Goal: Find specific page/section: Find specific page/section

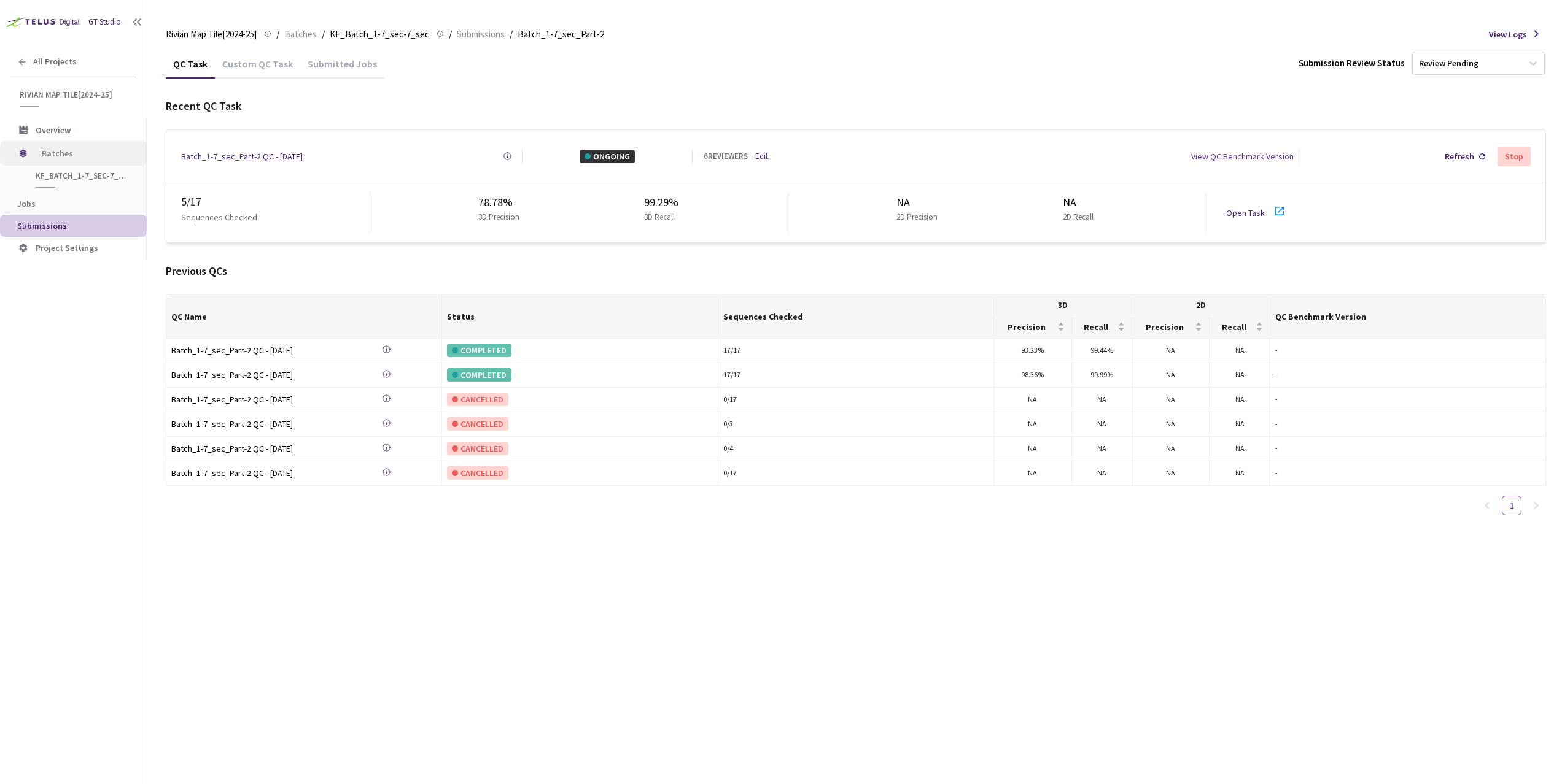
click at [31, 159] on div "Batches" at bounding box center [73, 153] width 147 height 24
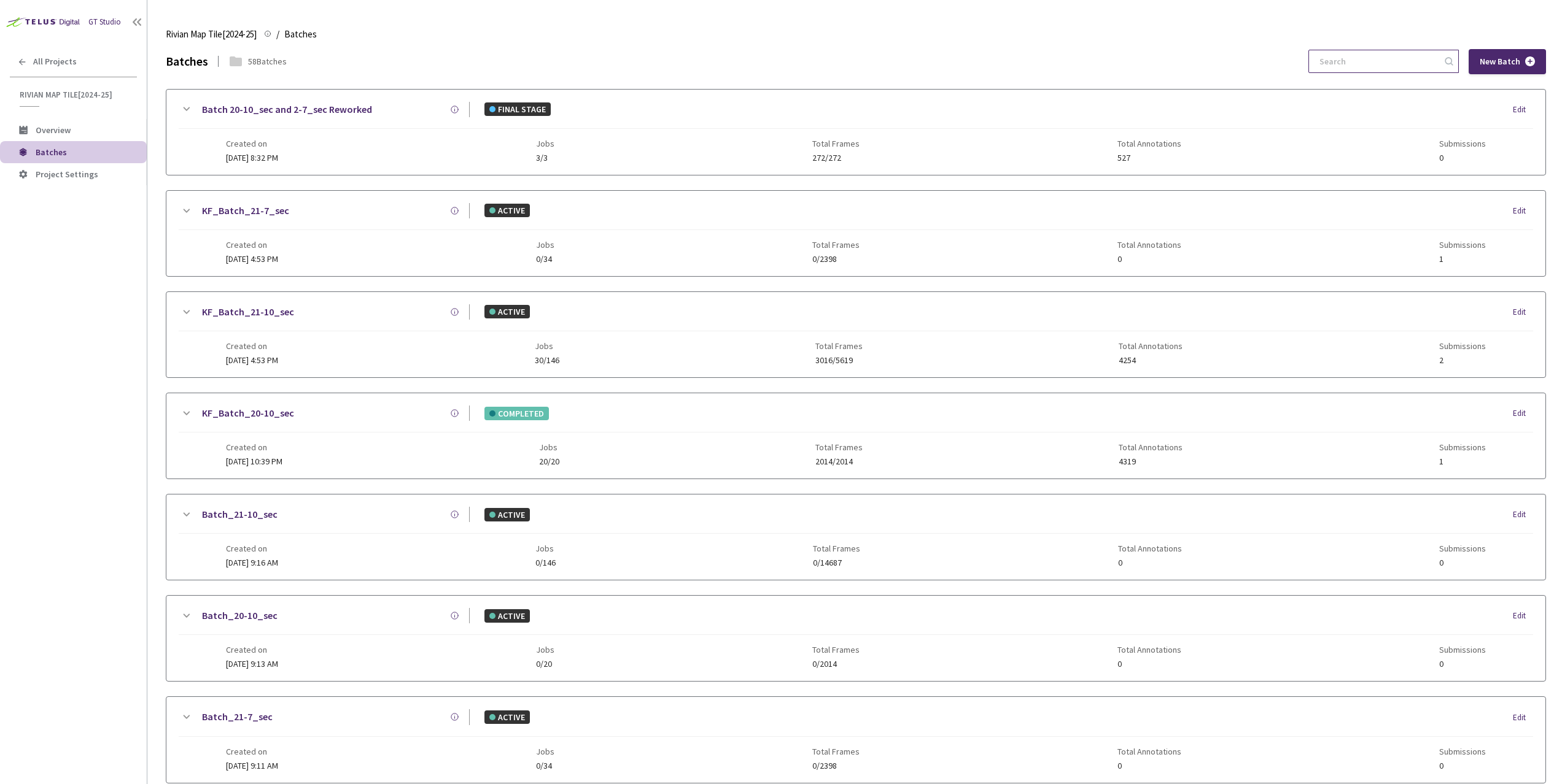
click at [1406, 61] on input at bounding box center [1377, 61] width 130 height 22
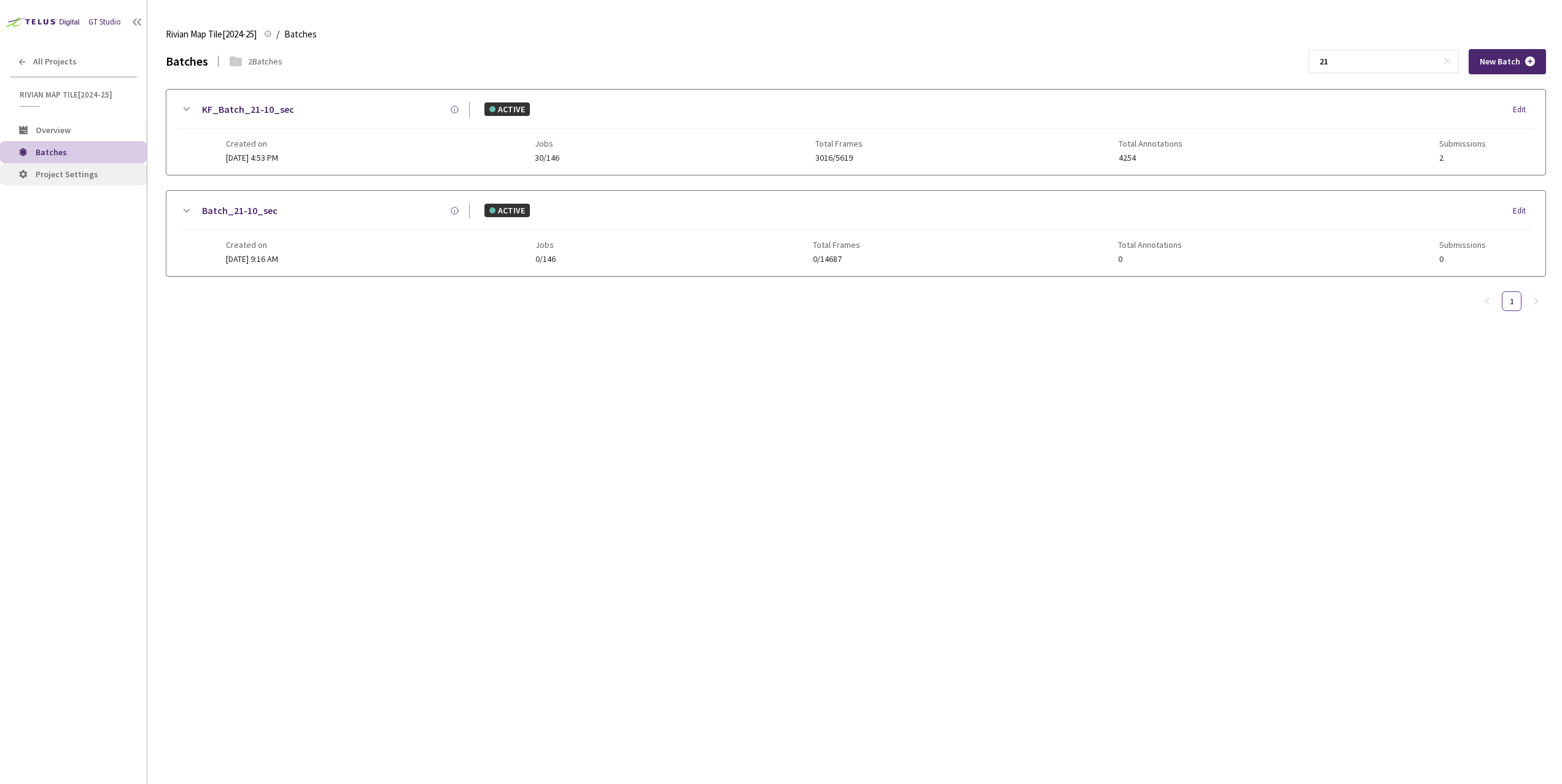
type input "2"
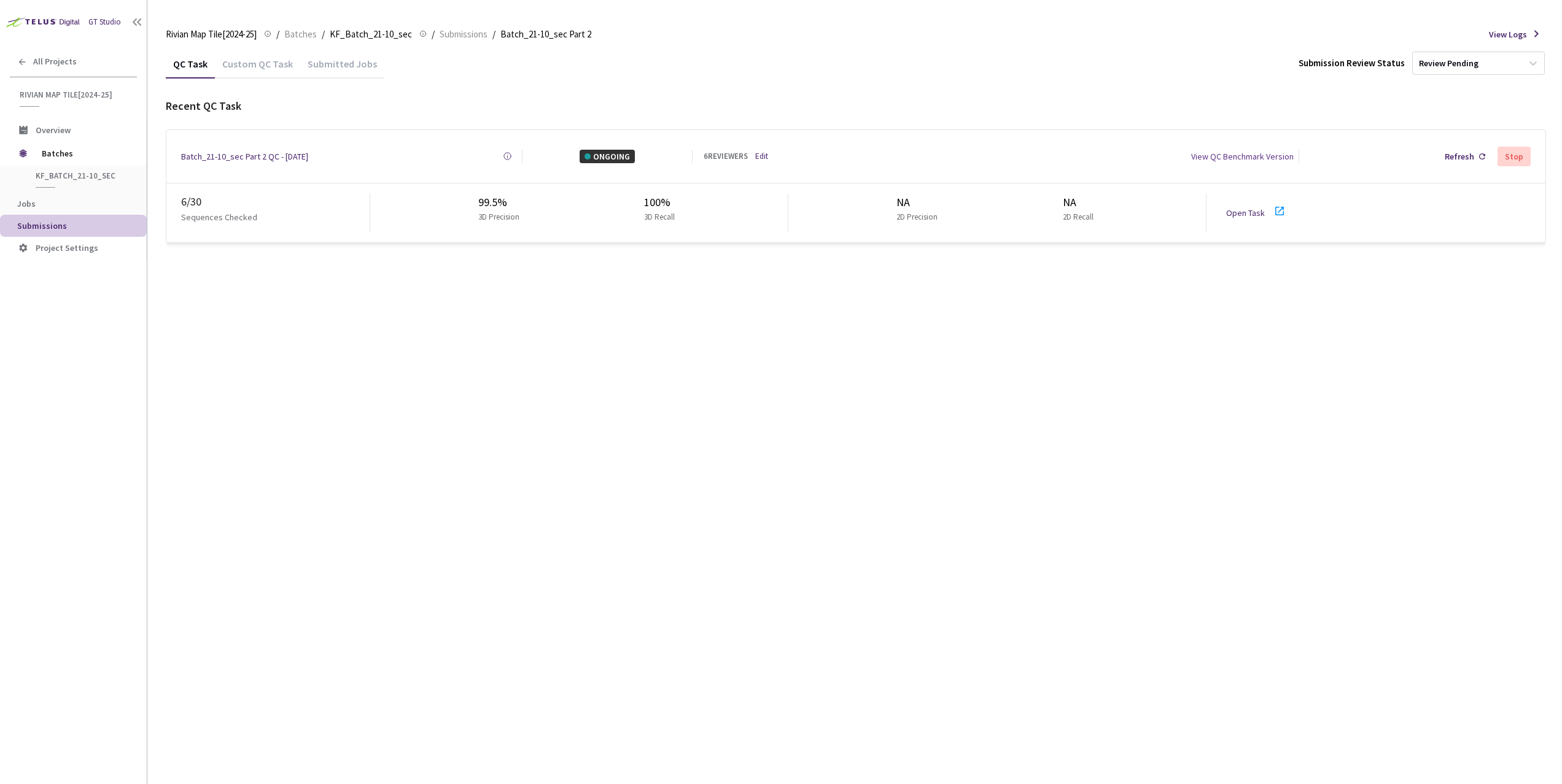
click at [1279, 204] on icon at bounding box center [1279, 210] width 14 height 14
click at [1274, 204] on icon at bounding box center [1279, 210] width 14 height 14
click at [1275, 204] on icon at bounding box center [1279, 210] width 14 height 14
